Goal: Task Accomplishment & Management: Complete application form

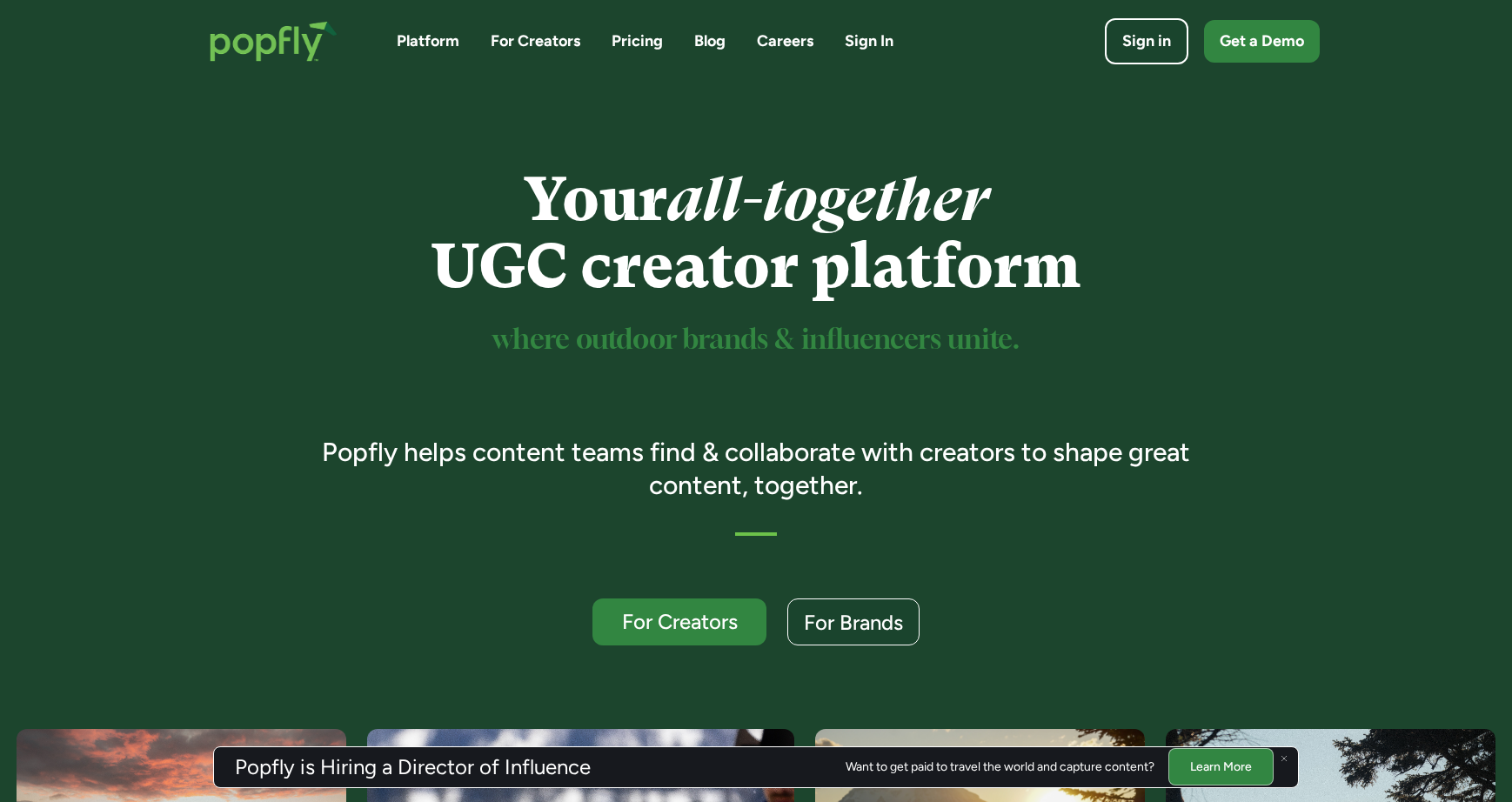
click at [516, 42] on link "For Creators" at bounding box center [535, 41] width 90 height 21
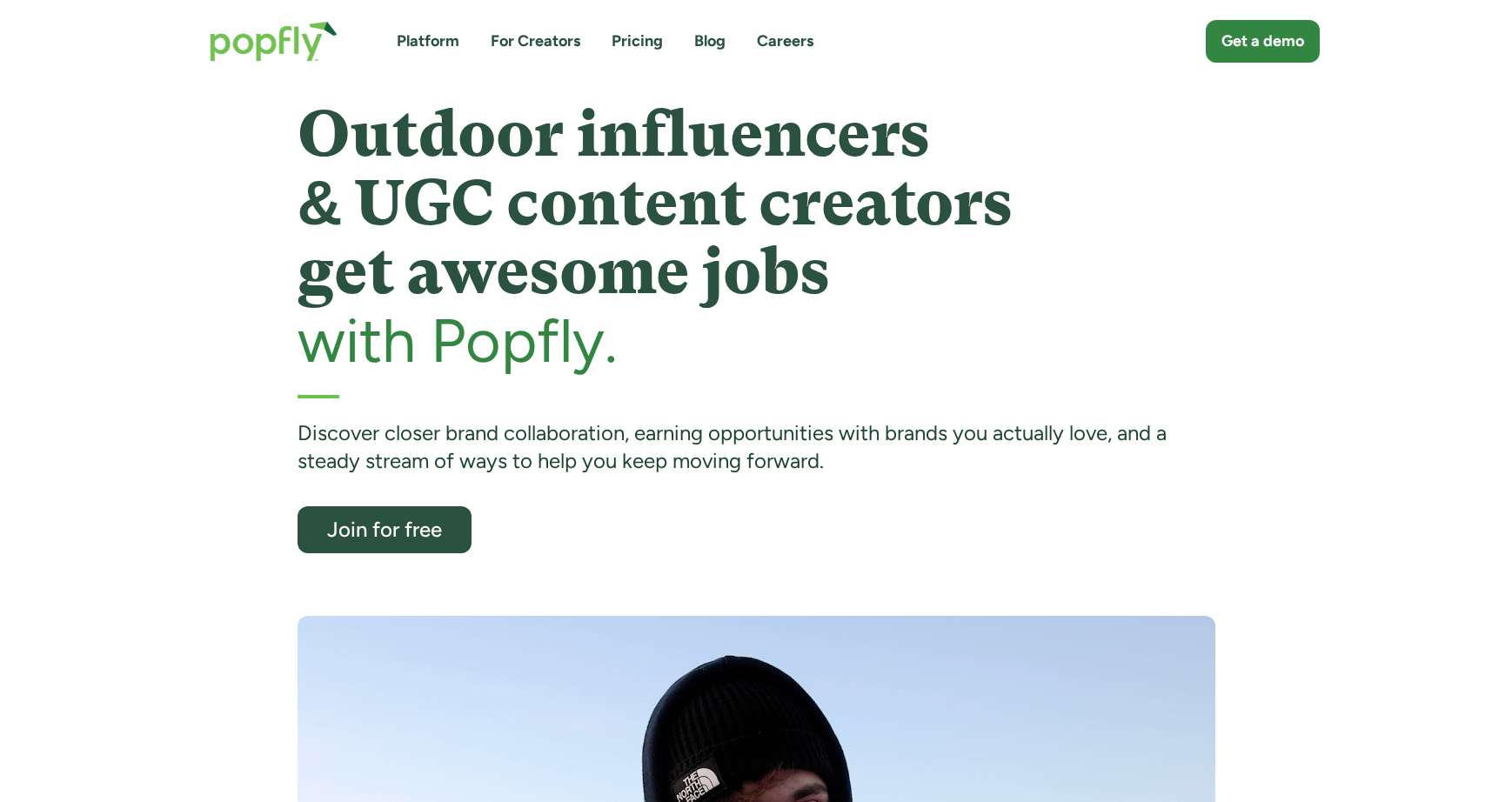
click at [431, 36] on link "Platform" at bounding box center [428, 41] width 63 height 21
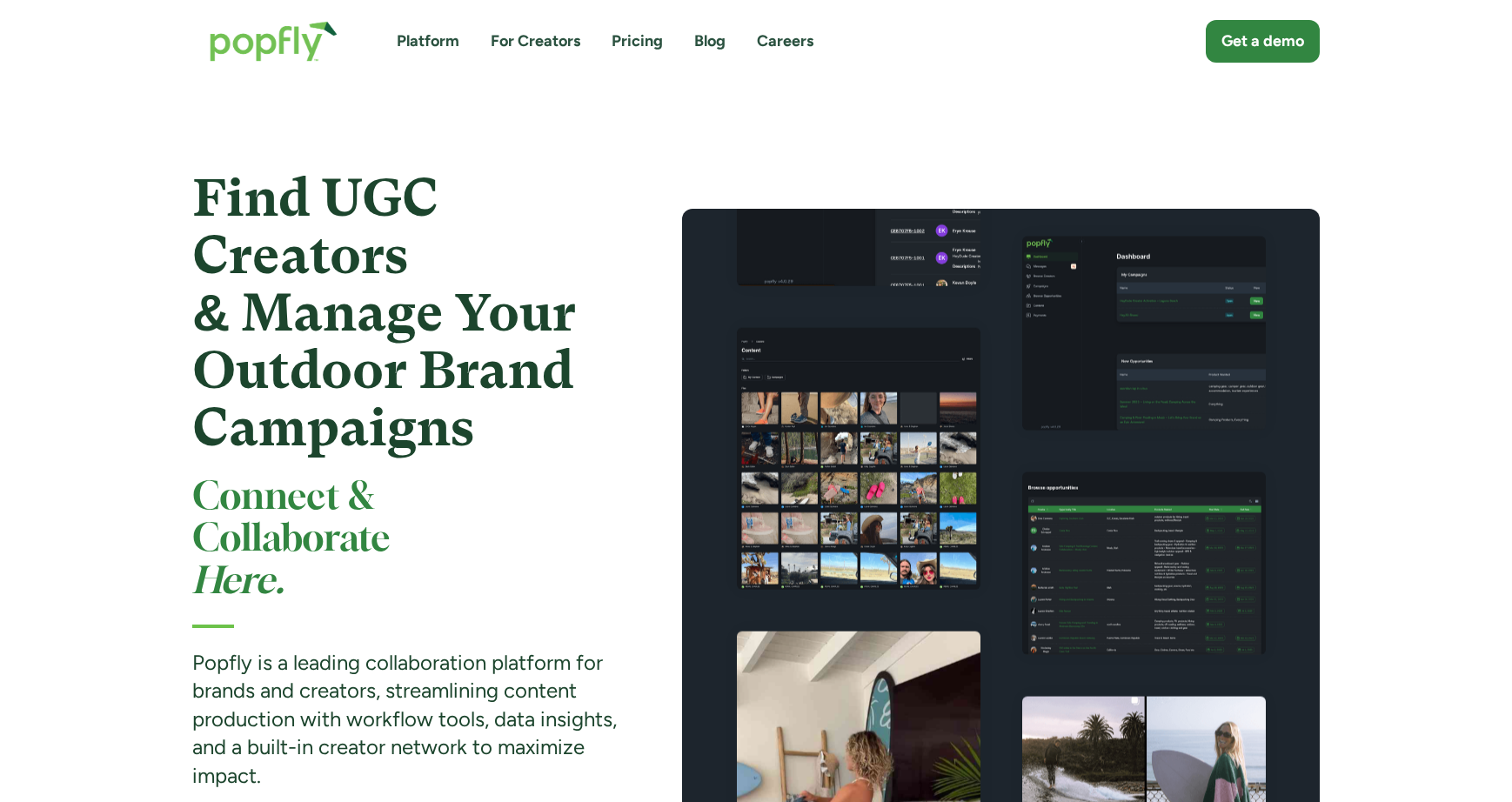
click at [529, 44] on link "For Creators" at bounding box center [535, 41] width 90 height 21
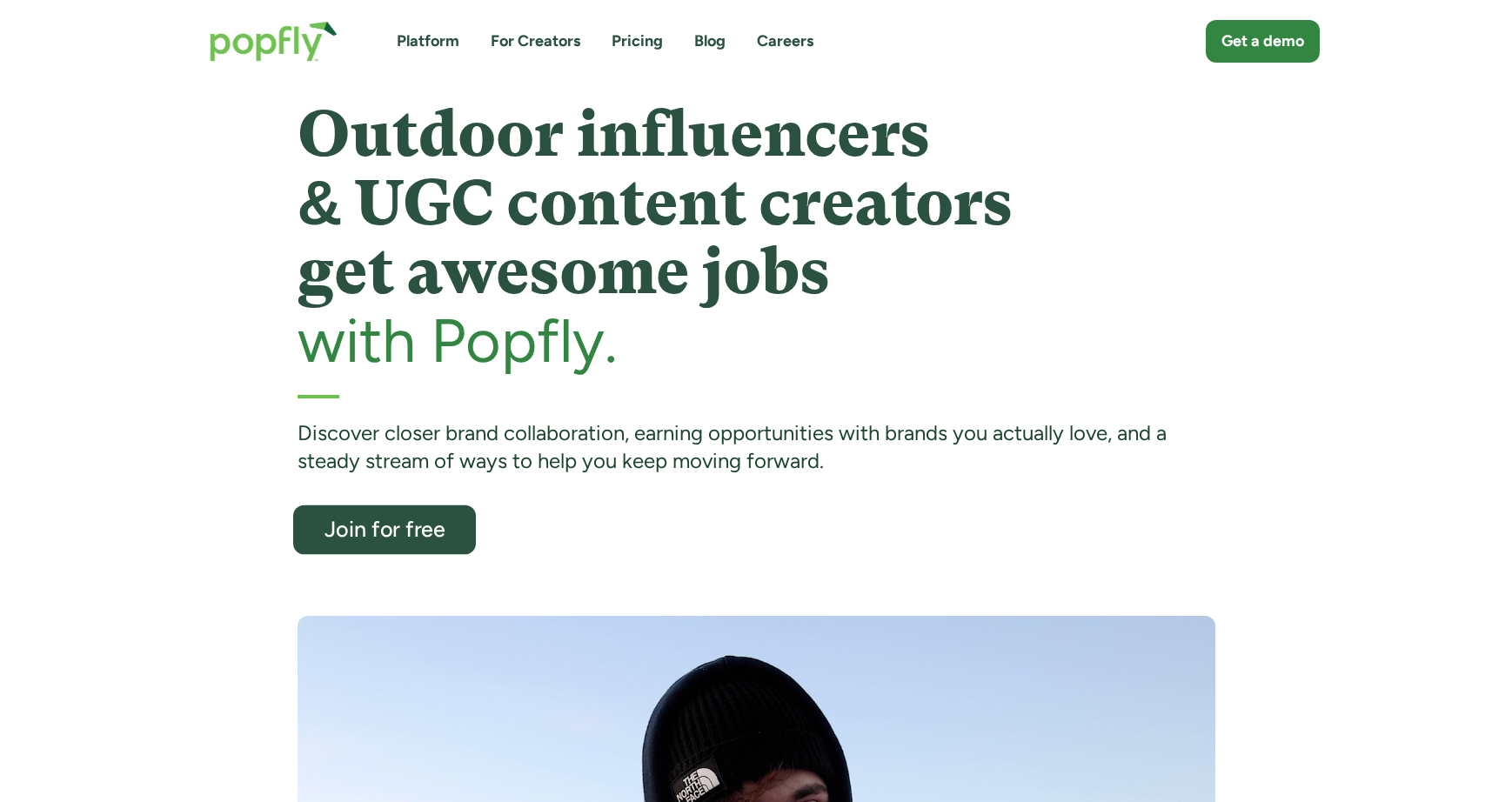
click at [437, 519] on div "Join for free" at bounding box center [383, 529] width 149 height 22
